Goal: Task Accomplishment & Management: Manage account settings

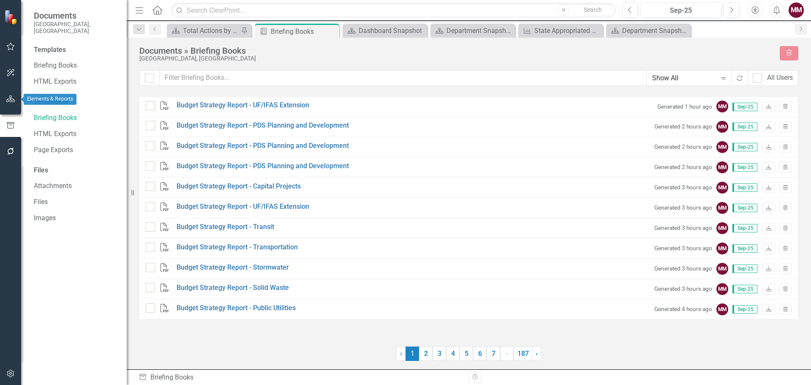
click at [9, 97] on icon "button" at bounding box center [10, 98] width 9 height 7
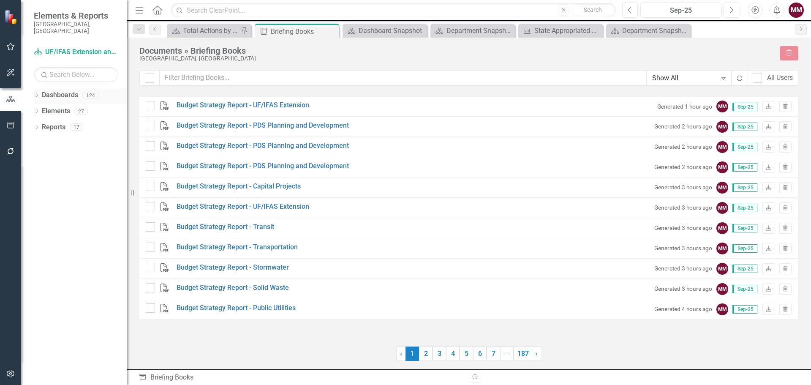
click at [35, 93] on div "Dropdown" at bounding box center [37, 96] width 6 height 7
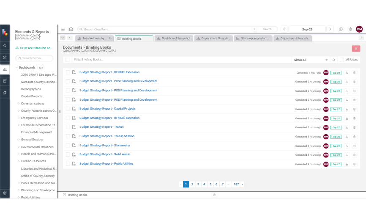
scroll to position [42, 0]
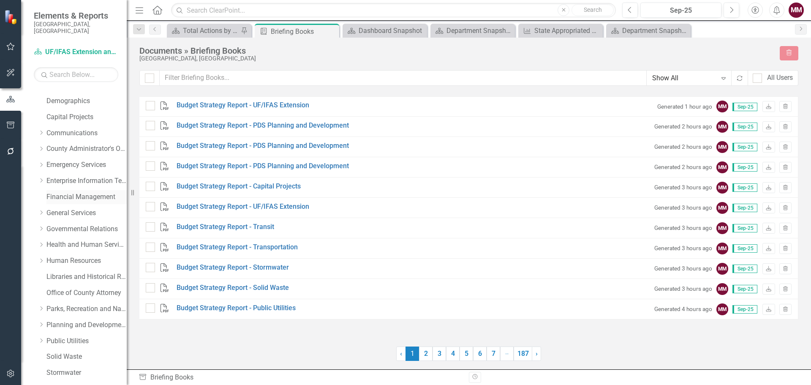
click at [81, 192] on link "Financial Management" at bounding box center [86, 197] width 80 height 10
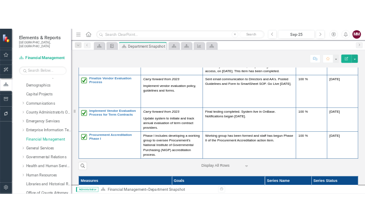
scroll to position [1436, 0]
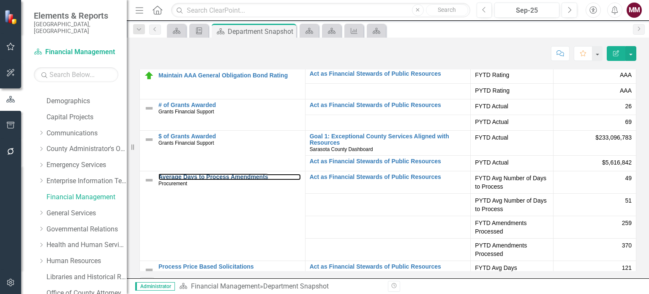
drag, startPoint x: 214, startPoint y: 178, endPoint x: 377, endPoint y: 292, distance: 199.0
click at [214, 178] on link "Average Days to Process Amendments" at bounding box center [229, 177] width 142 height 6
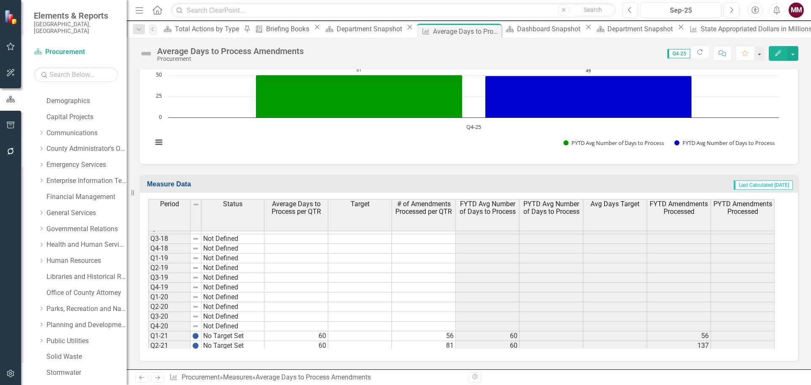
scroll to position [398, 0]
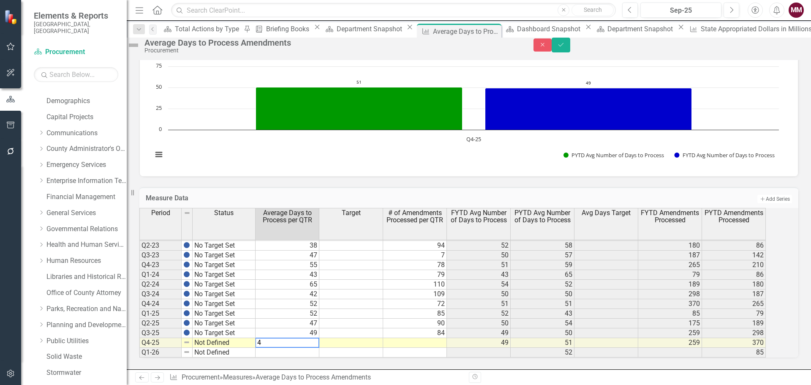
type textarea "44"
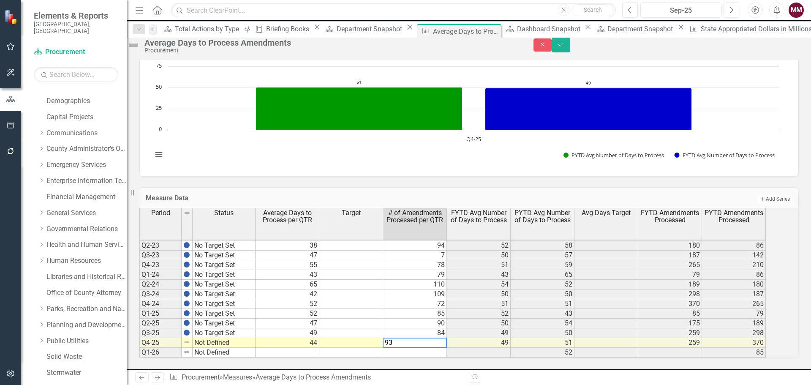
type textarea "93"
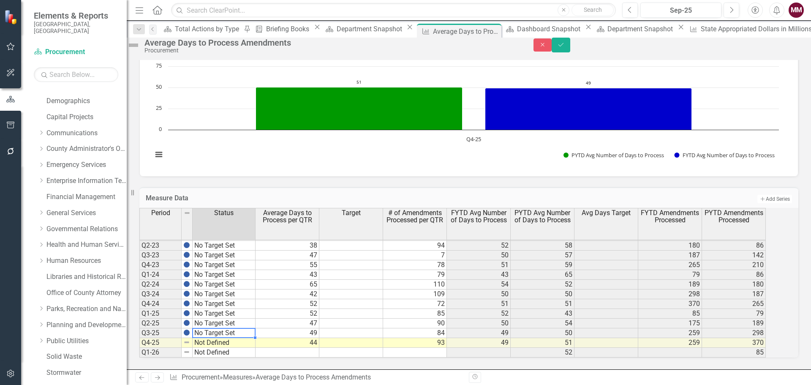
click at [252, 328] on td "No Target Set" at bounding box center [224, 333] width 63 height 10
drag, startPoint x: 263, startPoint y: 331, endPoint x: 264, endPoint y: 337, distance: 5.9
click at [139, 357] on div at bounding box center [139, 357] width 0 height 0
click at [565, 48] on icon "Save" at bounding box center [561, 45] width 8 height 6
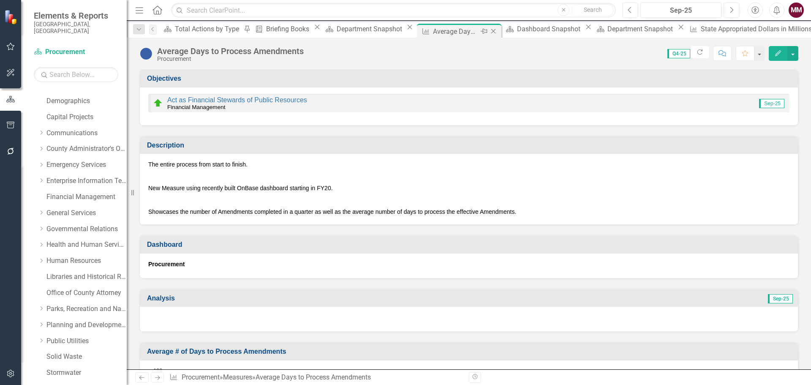
click at [489, 31] on icon "Close" at bounding box center [493, 31] width 8 height 7
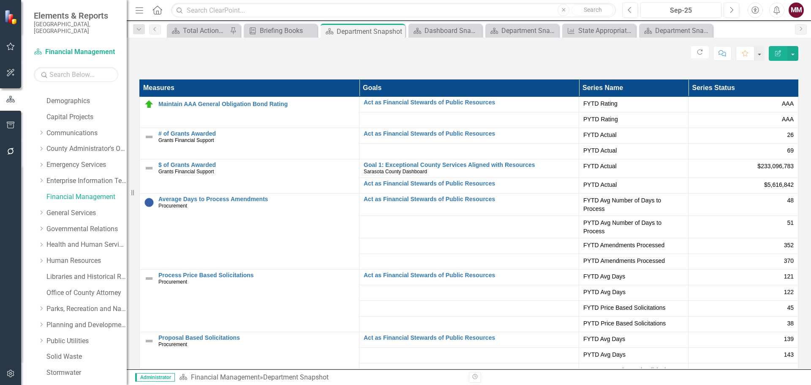
scroll to position [1479, 0]
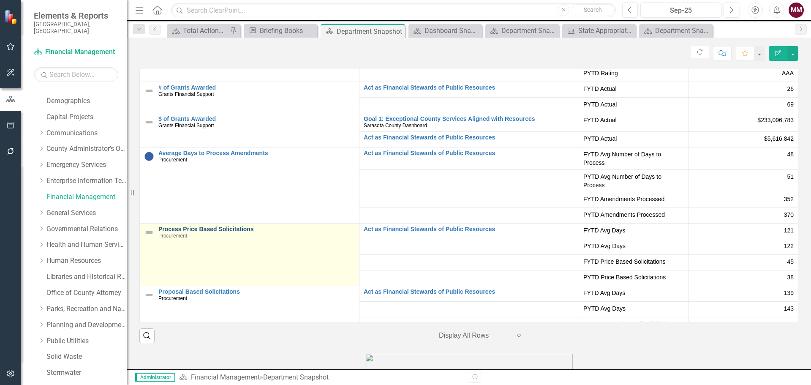
click at [233, 228] on link "Process Price Based Solicitations" at bounding box center [256, 229] width 196 height 6
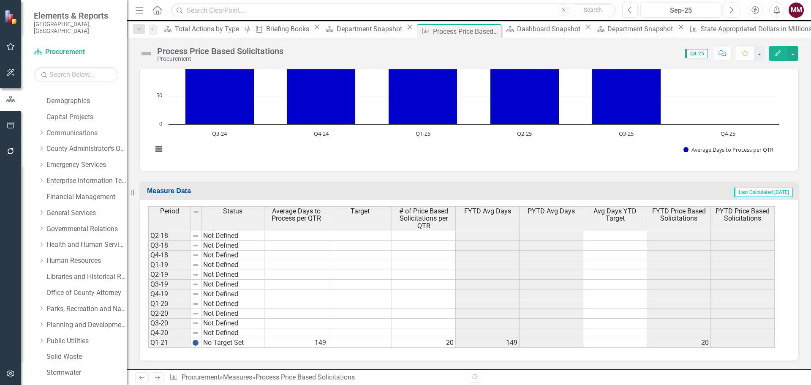
scroll to position [194, 0]
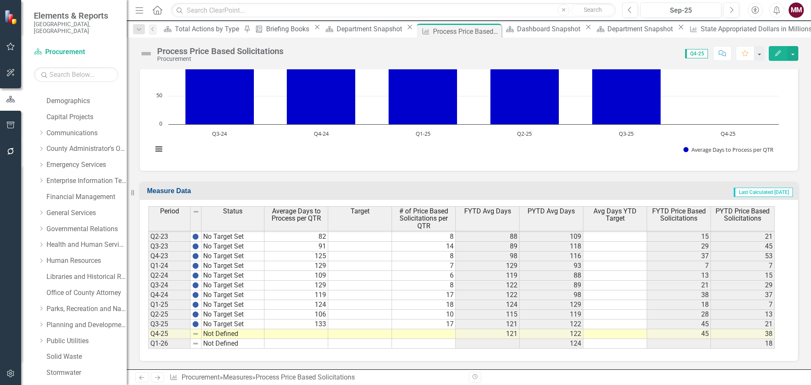
click at [256, 324] on td "No Target Set" at bounding box center [233, 324] width 63 height 10
drag, startPoint x: 265, startPoint y: 327, endPoint x: 264, endPoint y: 334, distance: 6.8
click at [148, 349] on div at bounding box center [148, 349] width 0 height 0
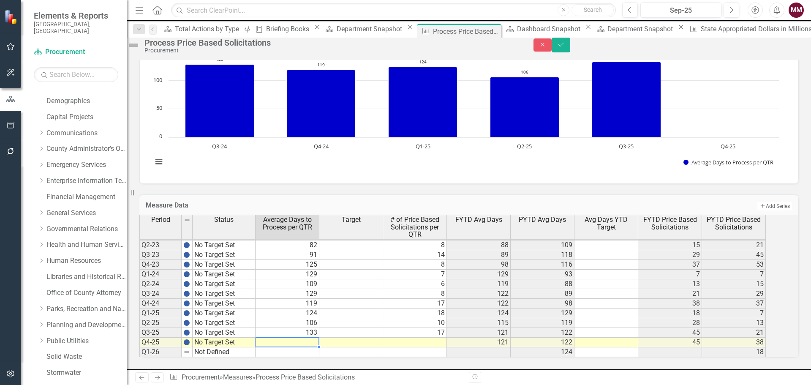
click at [313, 339] on td at bounding box center [288, 343] width 64 height 10
click at [422, 340] on td at bounding box center [415, 343] width 64 height 10
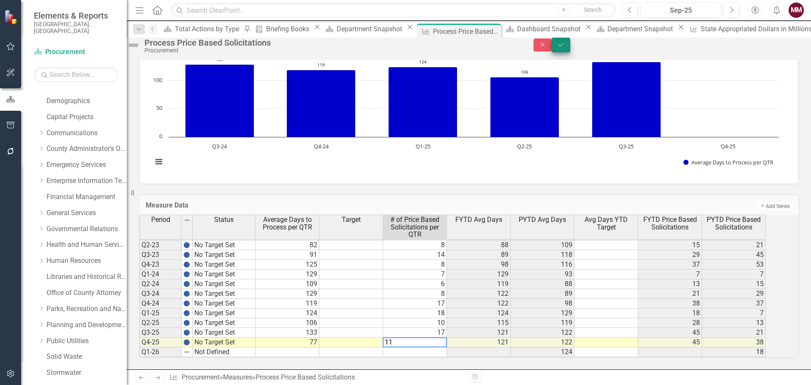
type textarea "11"
click at [565, 48] on icon "Save" at bounding box center [561, 45] width 8 height 6
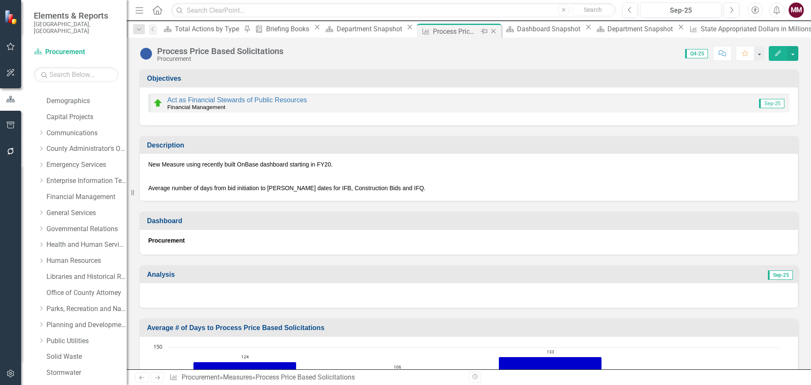
click at [489, 31] on icon "Close" at bounding box center [493, 31] width 8 height 7
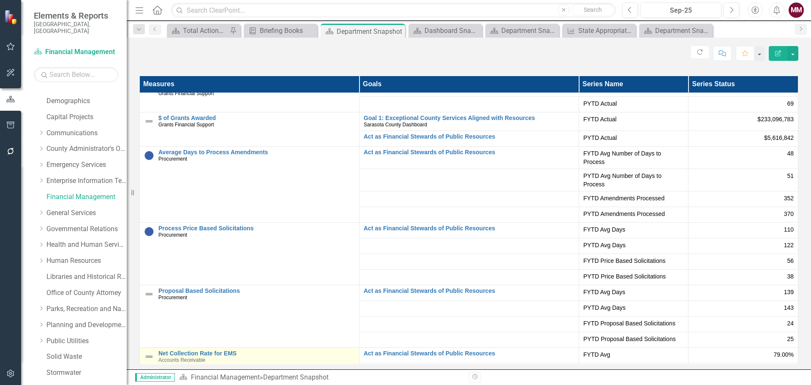
scroll to position [127, 0]
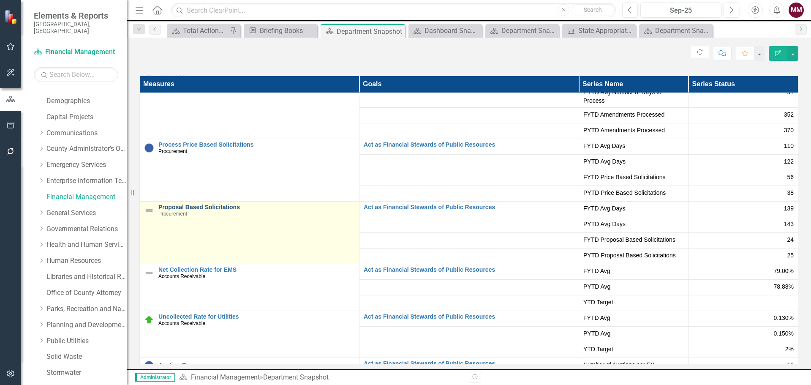
click at [187, 204] on link "Proposal Based Solicitations" at bounding box center [256, 207] width 196 height 6
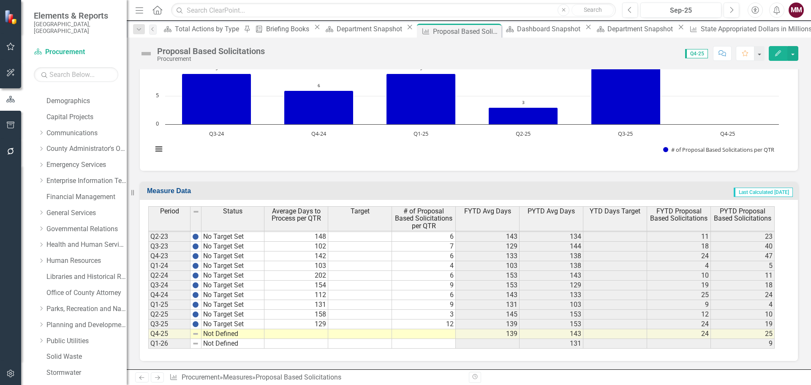
scroll to position [772, 0]
click at [250, 323] on tbody "Q4-19 Not Defined Q1-20 Not Defined Q2-20 Not Defined Q3-20 Not Defined Q4-20 N…" at bounding box center [206, 221] width 116 height 253
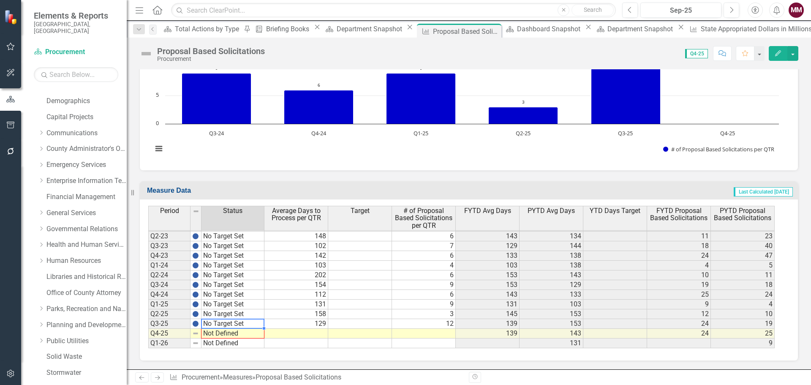
drag, startPoint x: 265, startPoint y: 327, endPoint x: 264, endPoint y: 334, distance: 6.9
click at [148, 334] on div "Period Status Q1-20 Not Defined Q2-20 Not Defined Q3-20 Not Defined Q4-20 Not D…" at bounding box center [148, 214] width 0 height 268
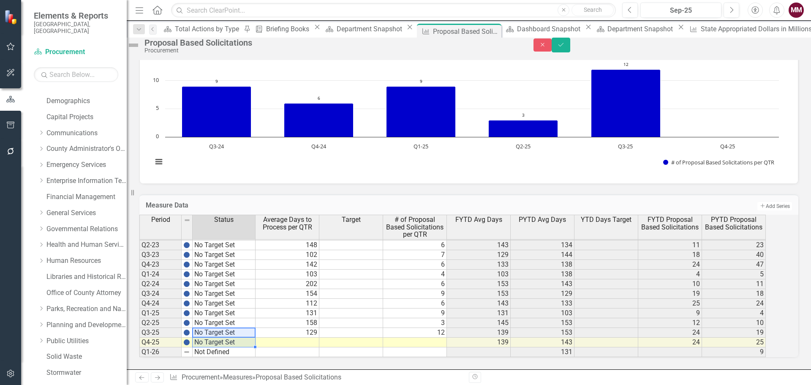
click at [313, 339] on td at bounding box center [288, 343] width 64 height 10
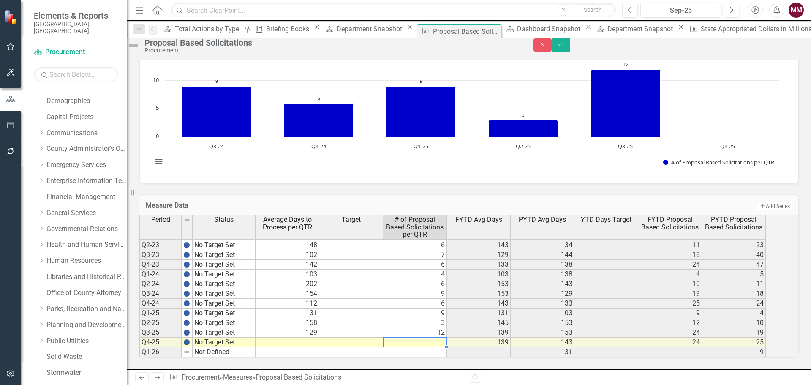
click at [434, 338] on td at bounding box center [415, 343] width 64 height 10
click at [313, 338] on td at bounding box center [288, 343] width 64 height 10
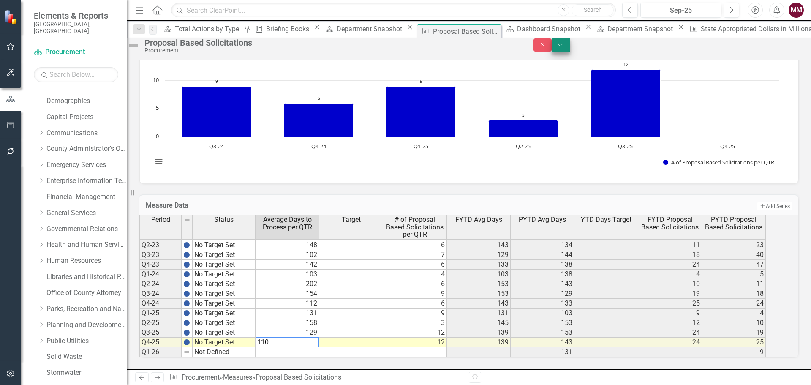
type textarea "110"
click at [565, 47] on icon "Save" at bounding box center [561, 45] width 8 height 6
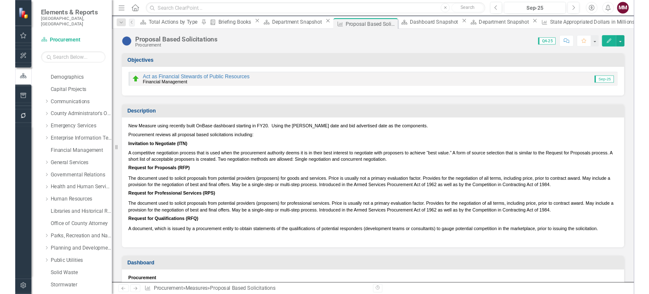
scroll to position [42, 0]
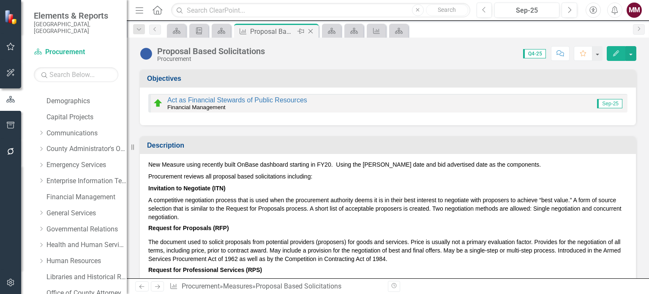
click at [309, 33] on icon "Close" at bounding box center [310, 31] width 8 height 7
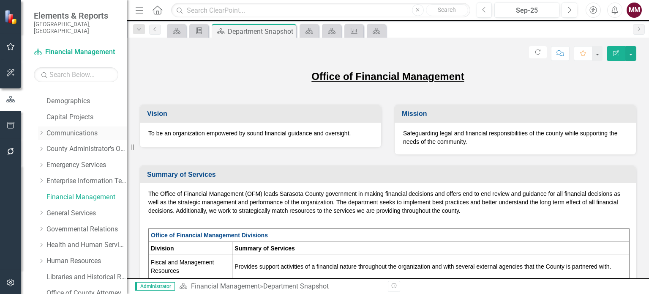
click at [68, 128] on link "Communications" at bounding box center [86, 133] width 80 height 10
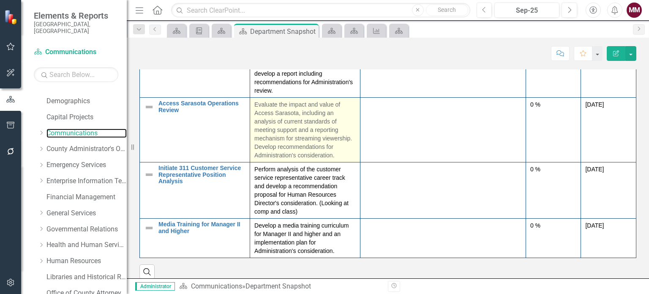
scroll to position [311, 0]
